Goal: Find specific page/section: Find specific page/section

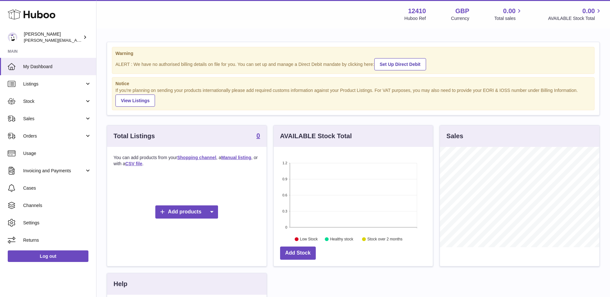
scroll to position [100, 159]
click at [83, 85] on span "Listings" at bounding box center [53, 84] width 61 height 6
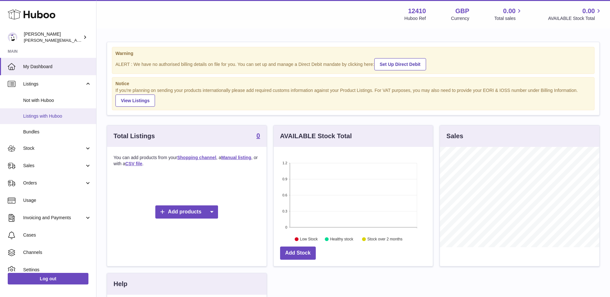
click at [42, 118] on span "Listings with Huboo" at bounding box center [57, 116] width 68 height 6
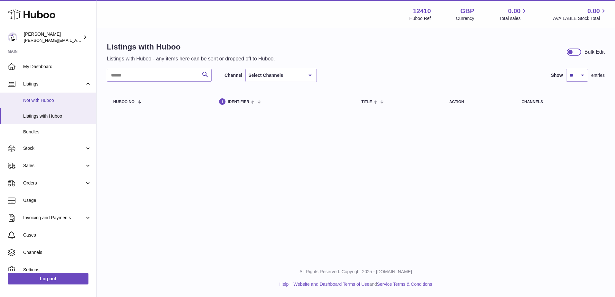
click at [43, 102] on span "Not with Huboo" at bounding box center [57, 100] width 68 height 6
